Goal: Information Seeking & Learning: Learn about a topic

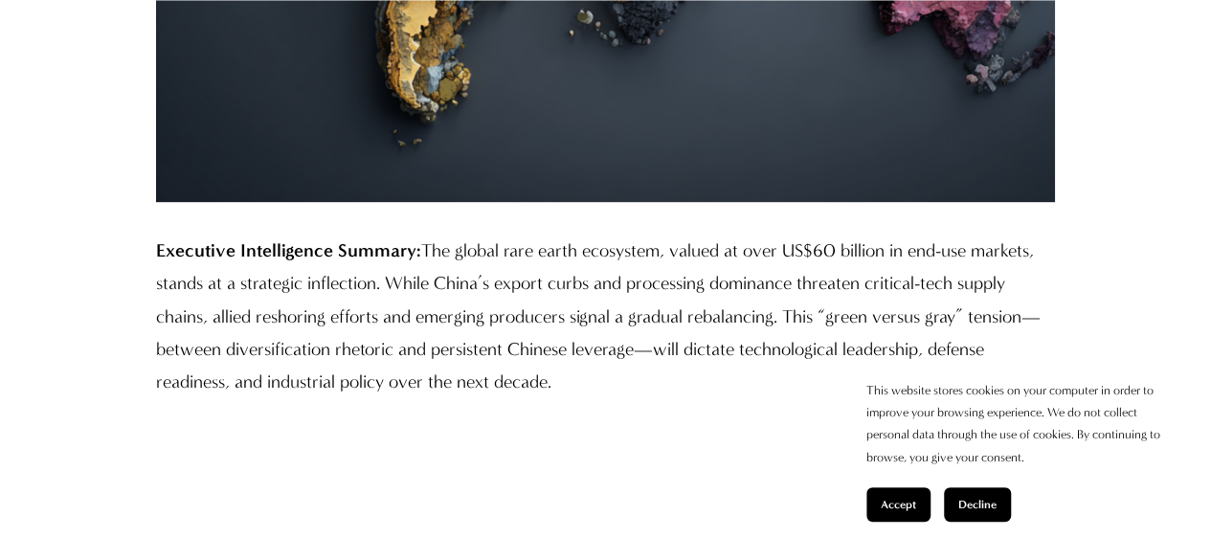
scroll to position [1340, 0]
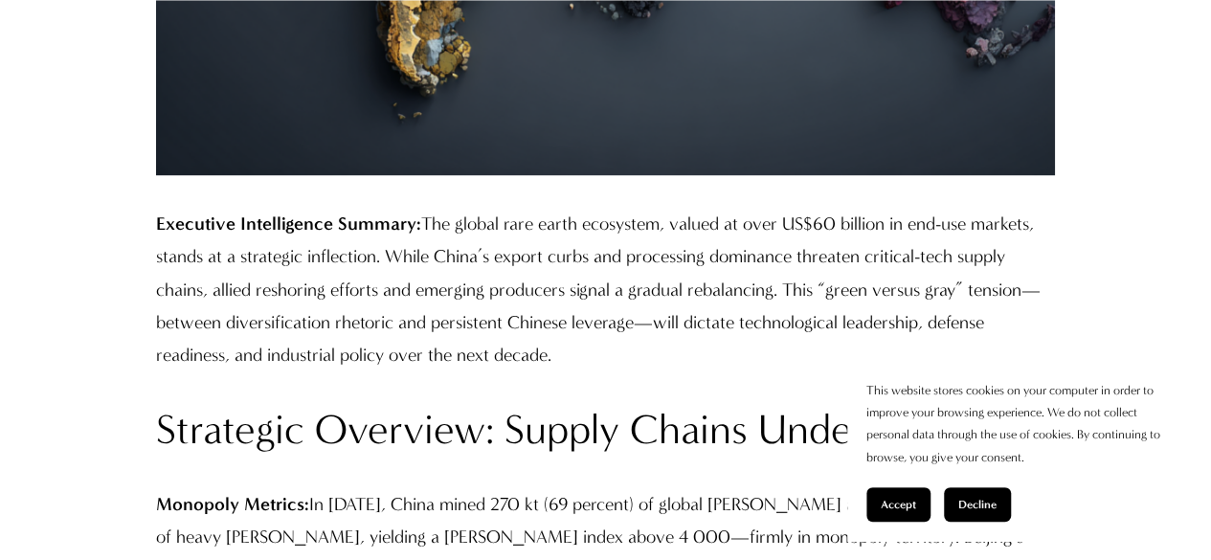
click at [975, 500] on span "Decline" at bounding box center [977, 504] width 38 height 13
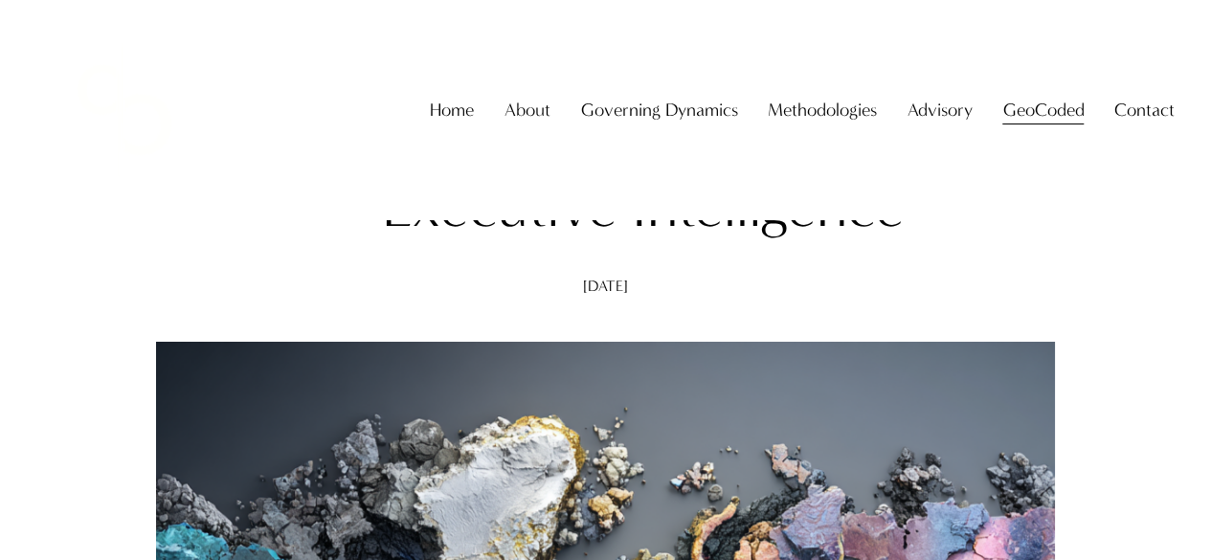
scroll to position [0, 0]
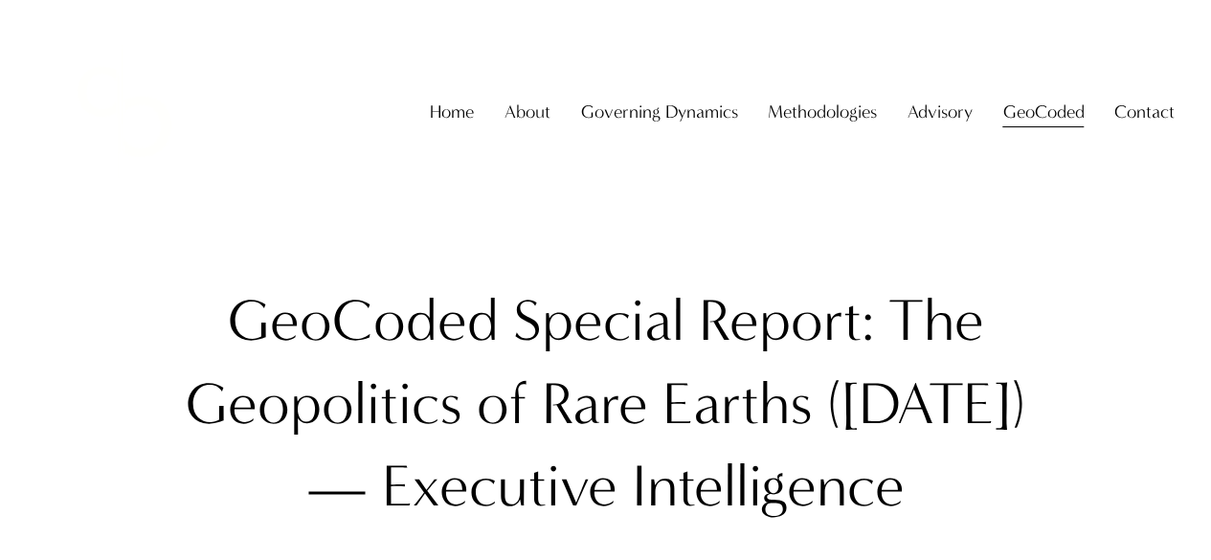
click at [677, 296] on h1 "GeoCoded Special Report: The Geopolitics of Rare Earths ([DATE]) — Executive In…" at bounding box center [605, 402] width 899 height 247
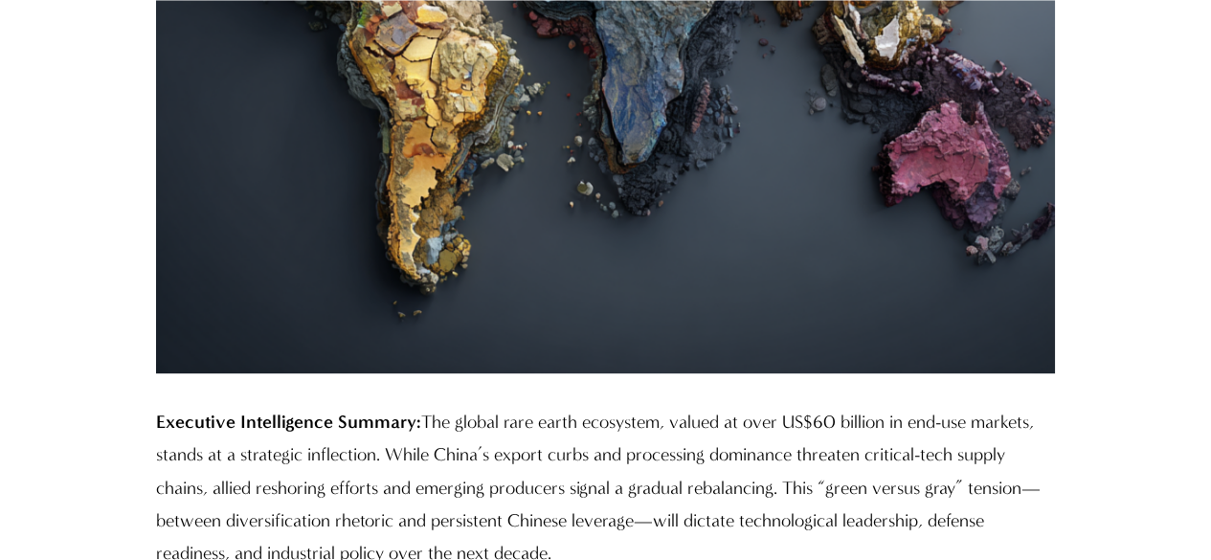
scroll to position [1244, 0]
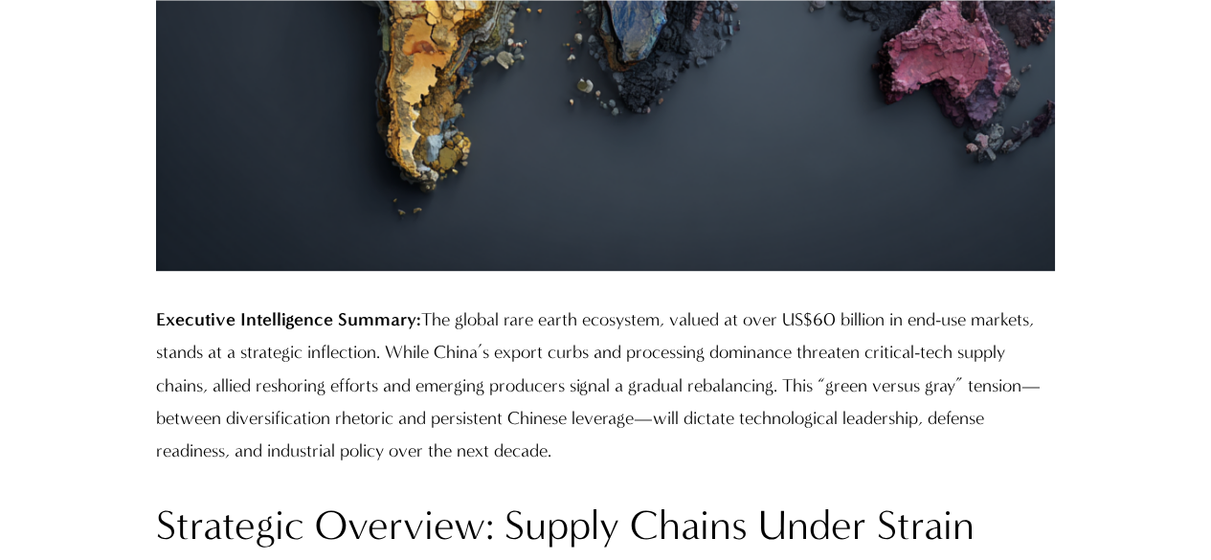
drag, startPoint x: 145, startPoint y: 326, endPoint x: 520, endPoint y: 274, distance: 377.9
copy p "Executive Intelligence Summary: The global rare earth ecosystem, valued at over…"
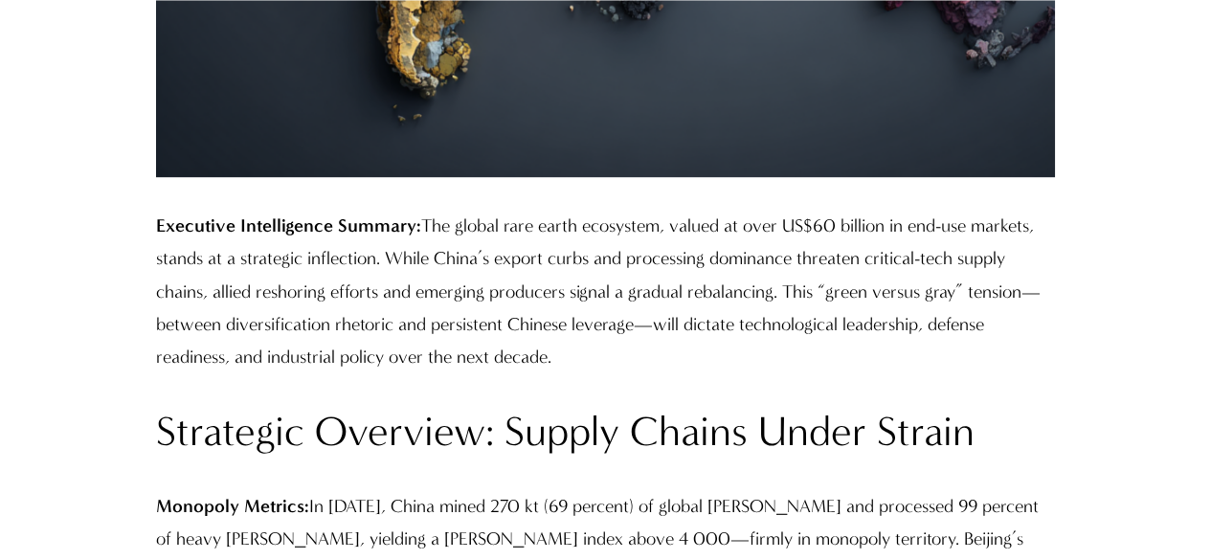
scroll to position [1531, 0]
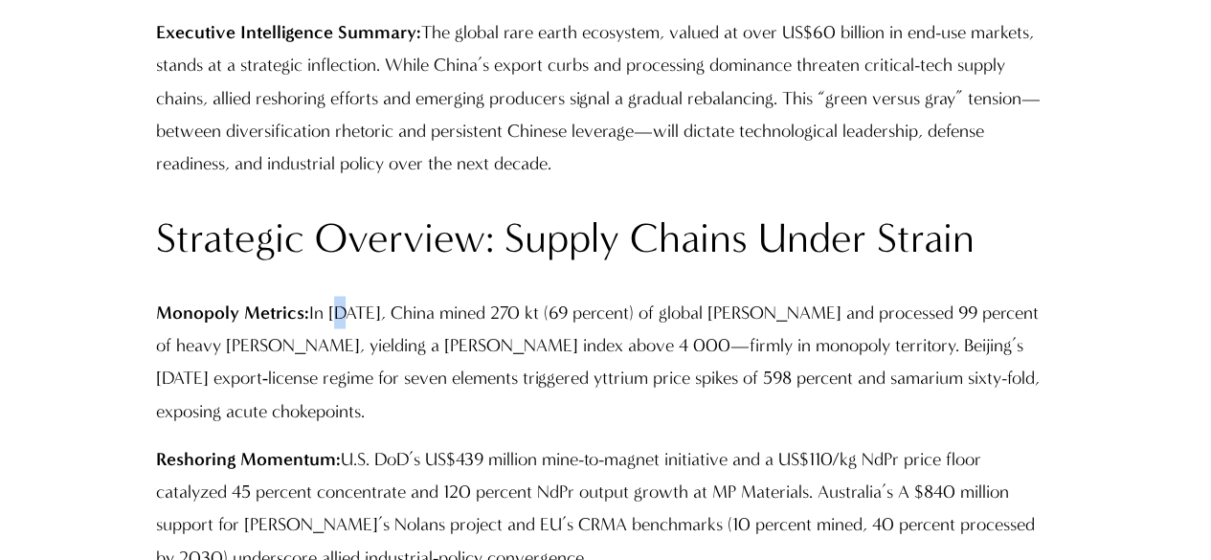
click at [335, 292] on div "Executive Intelligence Summary: The global rare earth ecosystem, valued at over…" at bounding box center [605, 435] width 899 height 839
click at [158, 252] on h2 "Strategic Overview: Supply Chains Under Strain" at bounding box center [605, 238] width 899 height 54
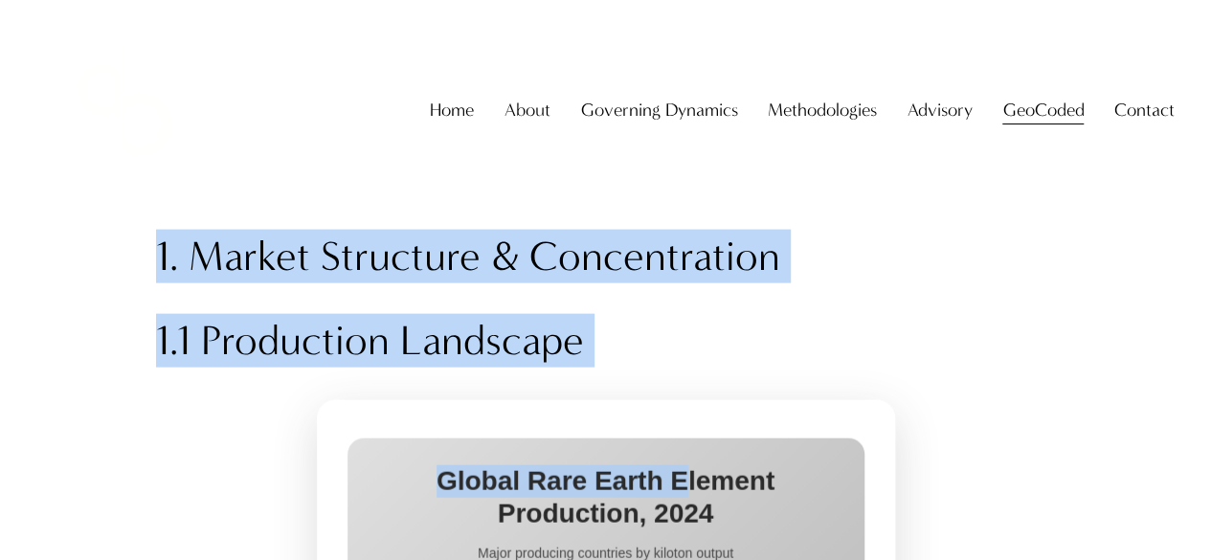
scroll to position [1914, 0]
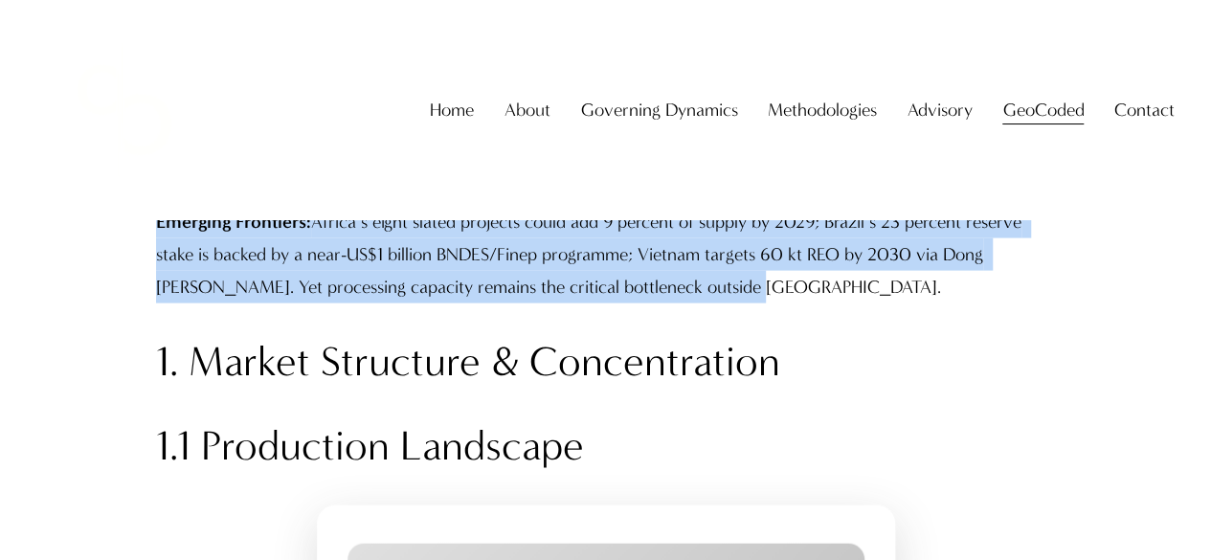
drag, startPoint x: 142, startPoint y: 234, endPoint x: 735, endPoint y: 305, distance: 597.5
click at [737, 301] on div "Executive Intelligence Summary: The global rare earth ecosystem, valued at over…" at bounding box center [605, 53] width 931 height 872
copy div "Loremipsu Dolorsit: Ametco Adipis Elits Doeius Temporin Utlabor: Et 3839, Dolor…"
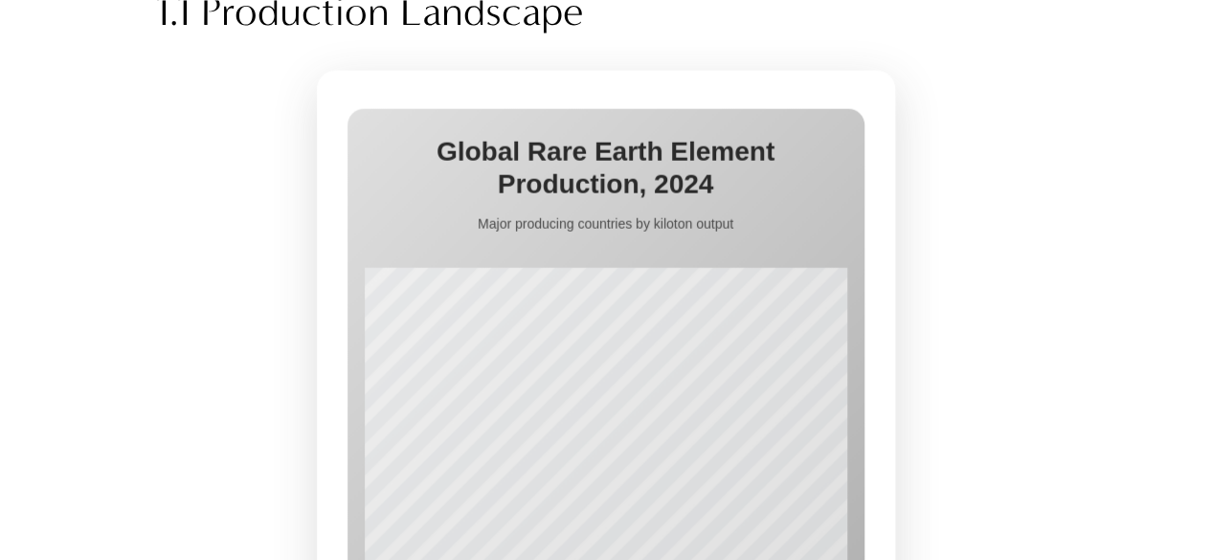
scroll to position [2105, 0]
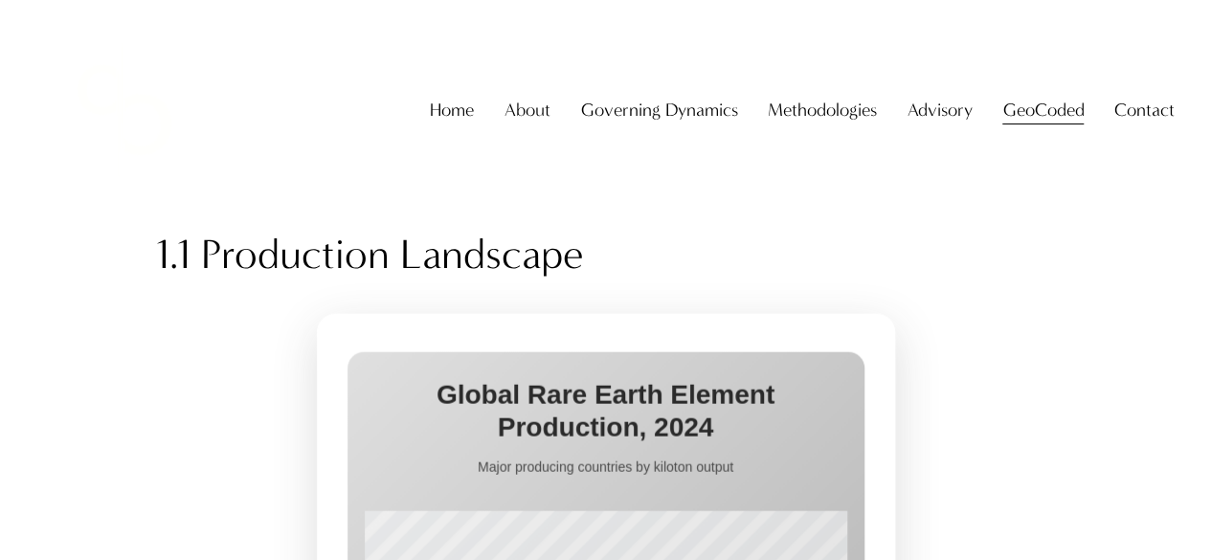
drag, startPoint x: 397, startPoint y: 245, endPoint x: 356, endPoint y: 225, distance: 45.8
click at [390, 245] on h2 "1.1 Production Landscape" at bounding box center [605, 255] width 899 height 54
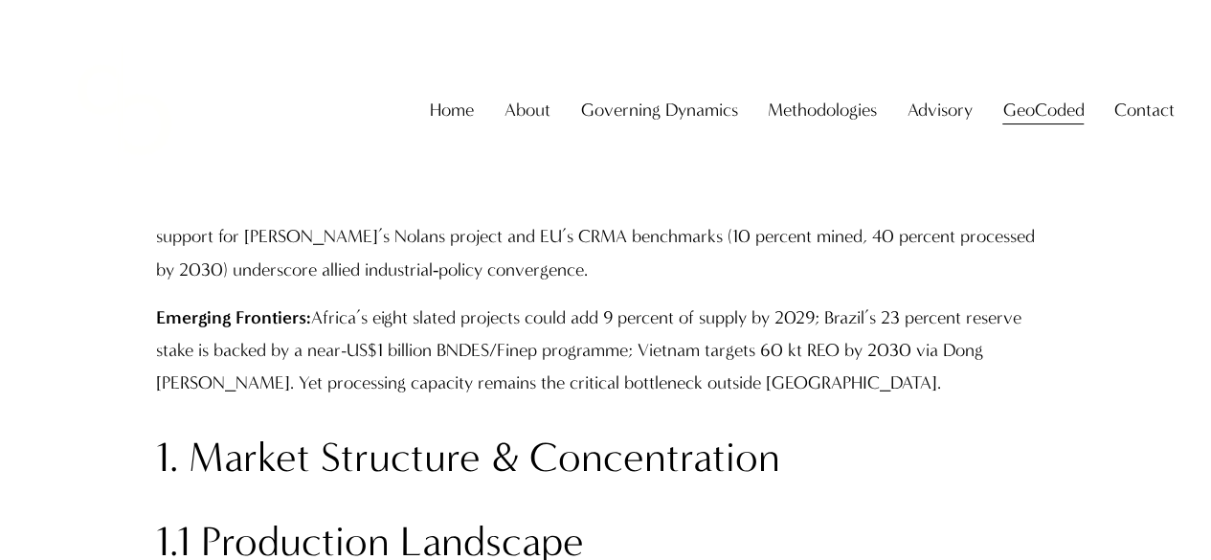
click at [288, 372] on p "Emerging Frontiers: Africa’s eight slated projects could add 9 percent of suppl…" at bounding box center [605, 350] width 899 height 99
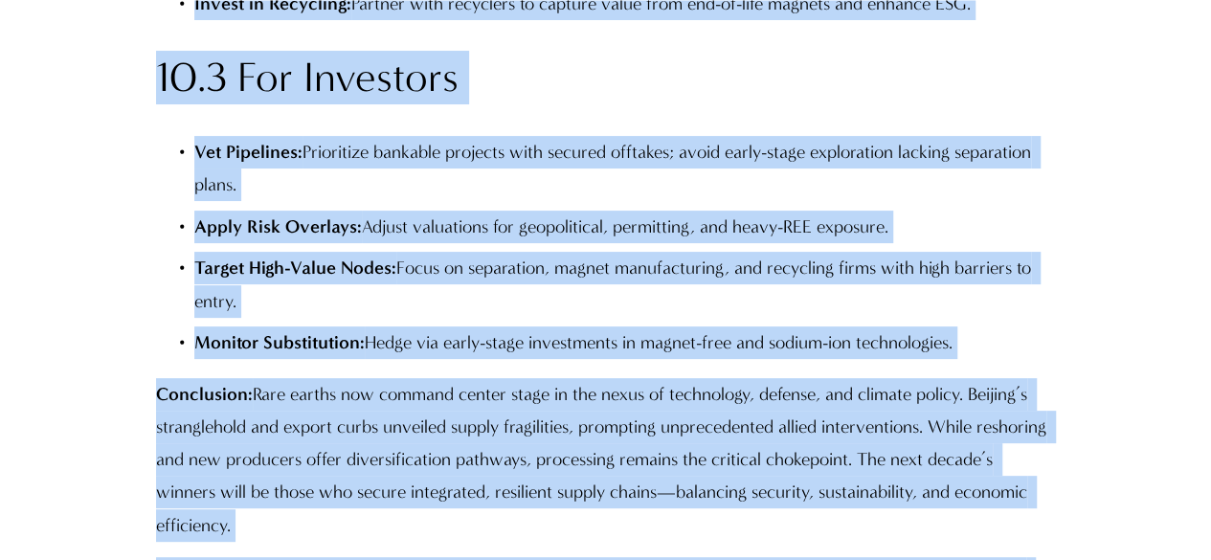
scroll to position [11197, 0]
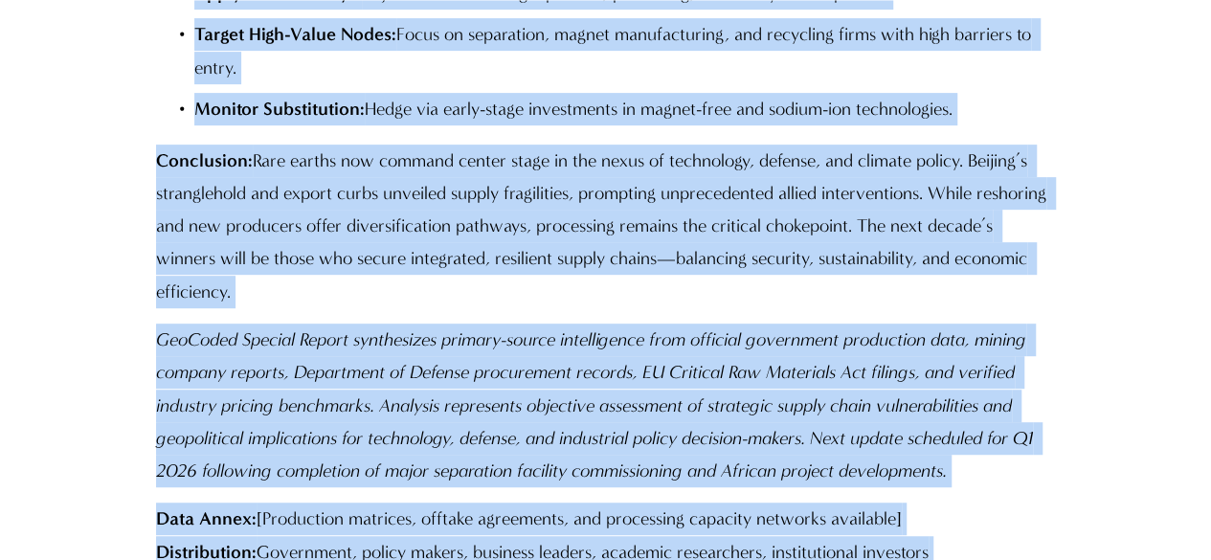
drag, startPoint x: 188, startPoint y: 191, endPoint x: 927, endPoint y: 224, distance: 740.5
copy main "0.2 Loremip & Dolorsitam Consec adipisci elitseddoe tem Incid’u laboree dolore …"
